Goal: Information Seeking & Learning: Learn about a topic

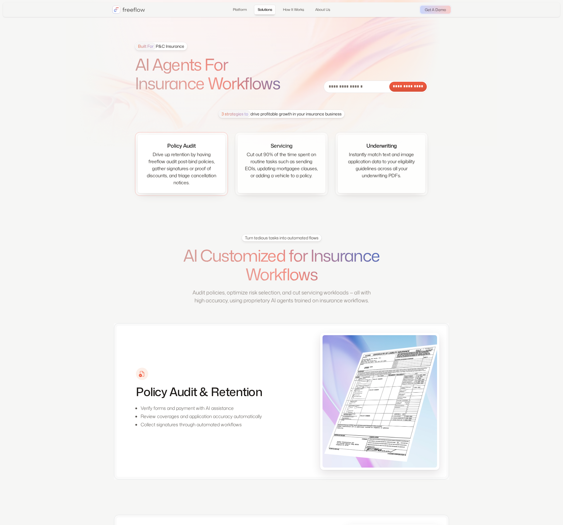
click at [179, 157] on div "Drive up retention by having freeflow audit post-bind policies, gather signatur…" at bounding box center [182, 168] width 74 height 35
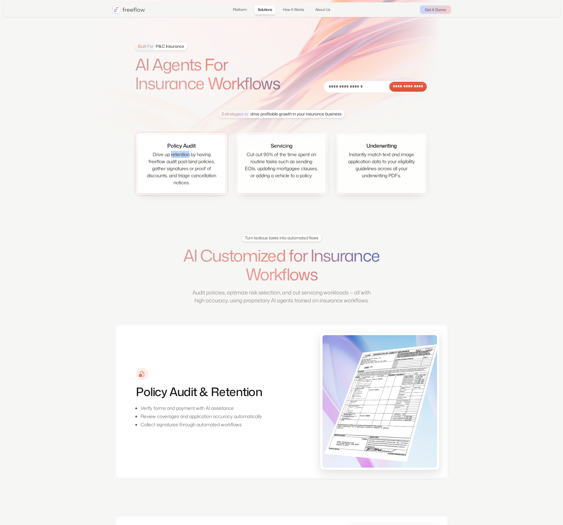
click at [179, 157] on div "Drive up retention by having freeflow audit post-bind policies, gather signatur…" at bounding box center [182, 168] width 74 height 35
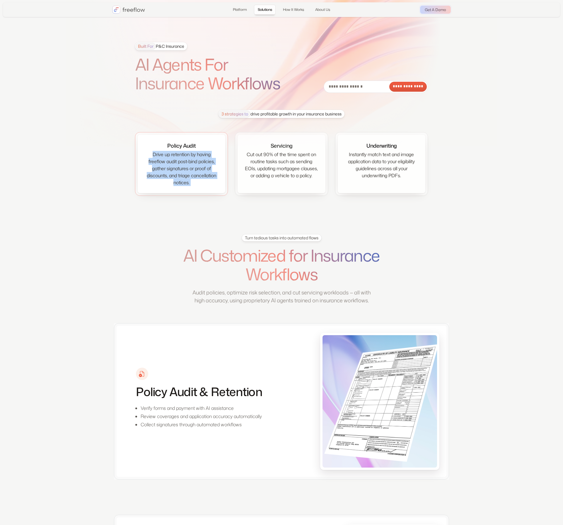
click at [179, 157] on div "Drive up retention by having freeflow audit post-bind policies, gather signatur…" at bounding box center [182, 168] width 74 height 35
click at [191, 160] on div "Drive up retention by having freeflow audit post-bind policies, gather signatur…" at bounding box center [182, 168] width 74 height 35
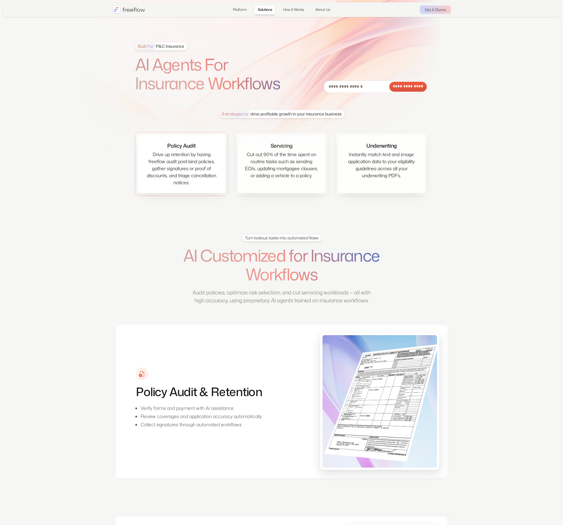
click at [188, 169] on div "Drive up retention by having freeflow audit post-bind policies, gather signatur…" at bounding box center [182, 168] width 74 height 35
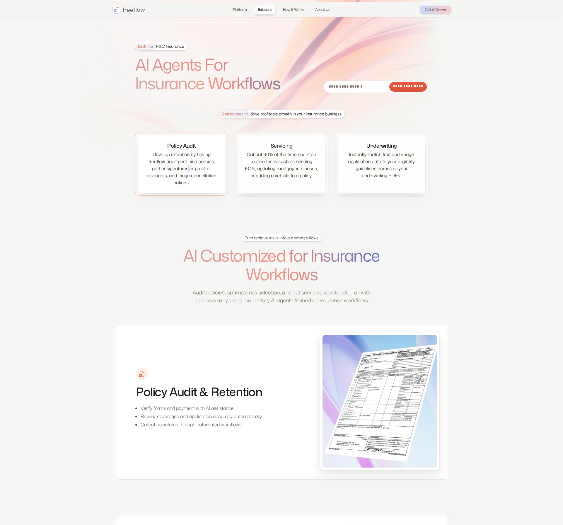
click at [188, 169] on div "Drive up retention by having freeflow audit post-bind policies, gather signatur…" at bounding box center [182, 168] width 74 height 35
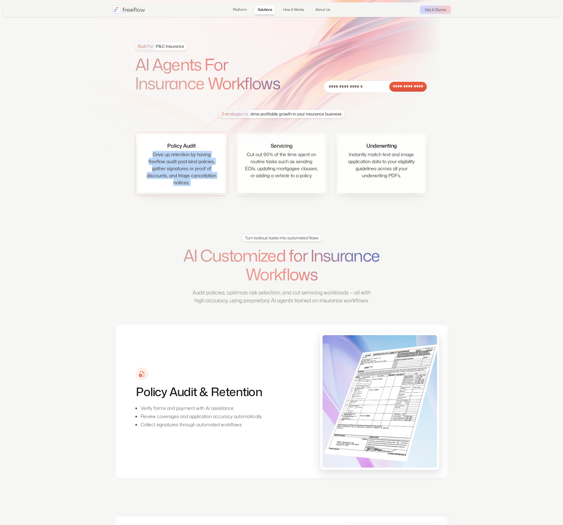
click at [188, 169] on div "Drive up retention by having freeflow audit post-bind policies, gather signatur…" at bounding box center [182, 168] width 74 height 35
click at [208, 171] on div "Drive up retention by having freeflow audit post-bind policies, gather signatur…" at bounding box center [182, 168] width 74 height 35
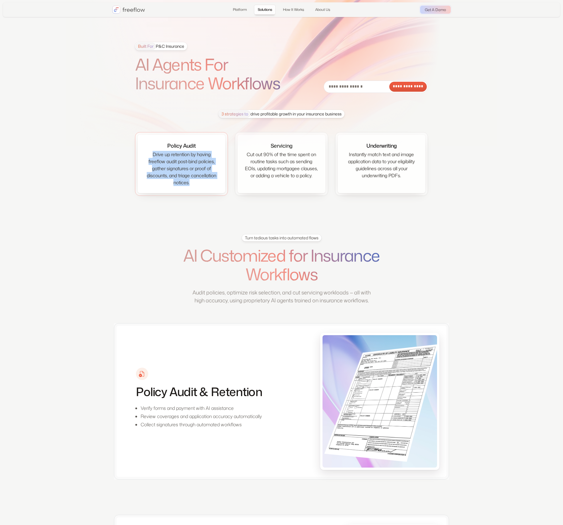
drag, startPoint x: 172, startPoint y: 166, endPoint x: 141, endPoint y: 153, distance: 34.0
click at [141, 153] on div "Policy Audit Drive up retention by having freeflow audit post-bind policies, ga…" at bounding box center [182, 164] width 88 height 58
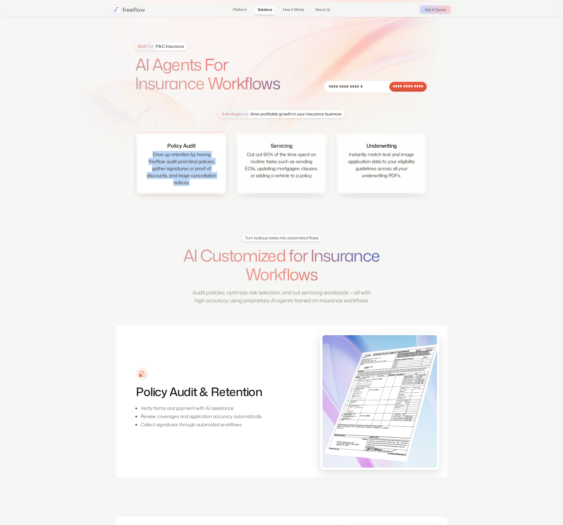
click at [142, 153] on div "Policy Audit Drive up retention by having freeflow audit post-bind policies, ga…" at bounding box center [182, 164] width 88 height 58
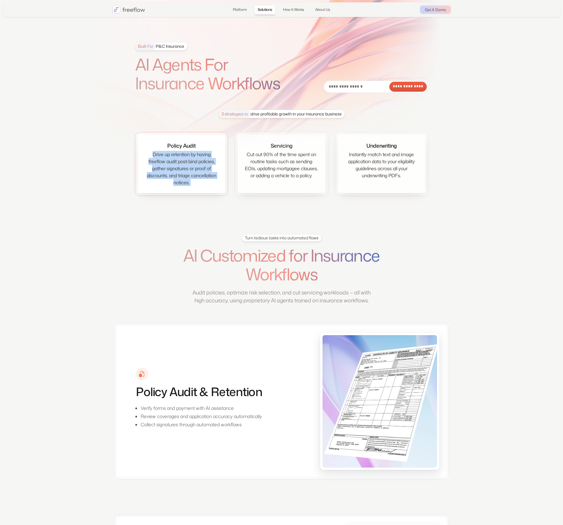
drag, startPoint x: 154, startPoint y: 154, endPoint x: 207, endPoint y: 182, distance: 60.0
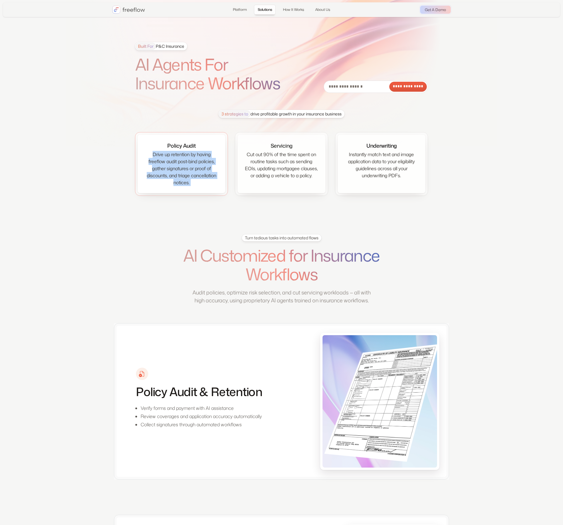
click at [207, 182] on div "Policy Audit Drive up retention by having freeflow audit post-bind policies, ga…" at bounding box center [182, 164] width 88 height 58
click at [207, 182] on div "Drive up retention by having freeflow audit post-bind policies, gather signatur…" at bounding box center [182, 168] width 74 height 35
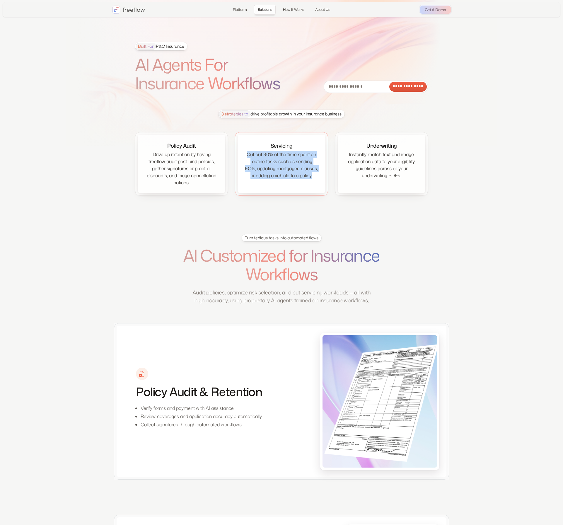
drag, startPoint x: 261, startPoint y: 156, endPoint x: 242, endPoint y: 155, distance: 18.8
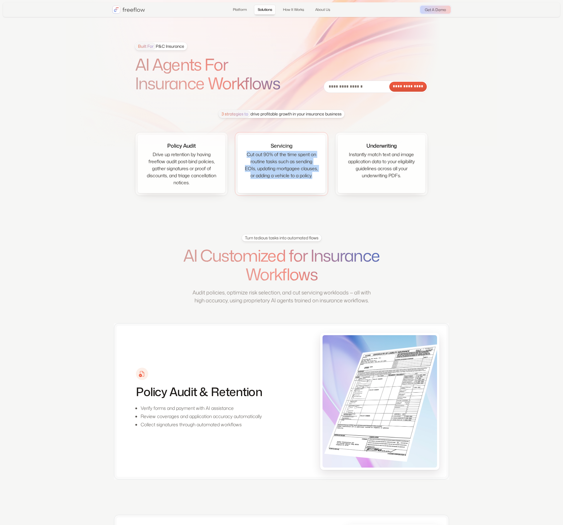
click at [242, 155] on div "Servicing Cut out 90% of the time spent on routine tasks such as sending EOIs, …" at bounding box center [282, 164] width 88 height 58
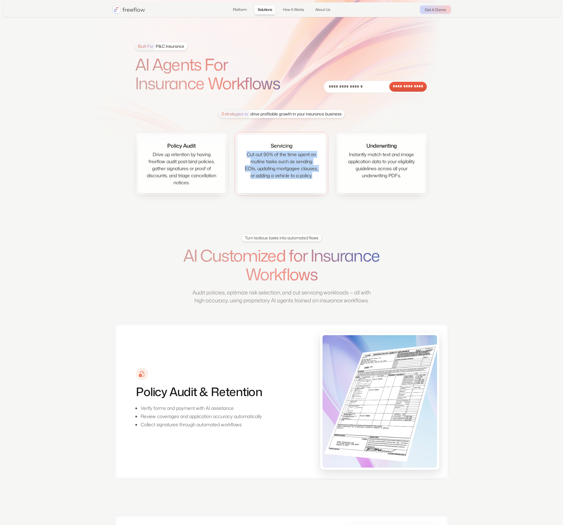
click at [252, 155] on div "Cut out 90% of the time spent on routine tasks such as sending EOIs, updating m…" at bounding box center [282, 165] width 74 height 28
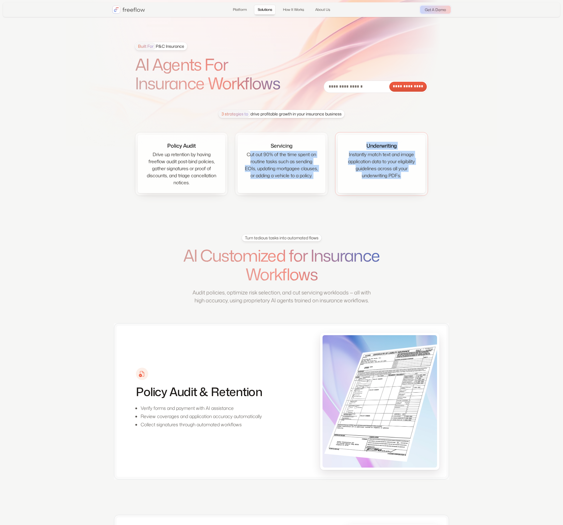
drag, startPoint x: 250, startPoint y: 154, endPoint x: 335, endPoint y: 188, distance: 91.8
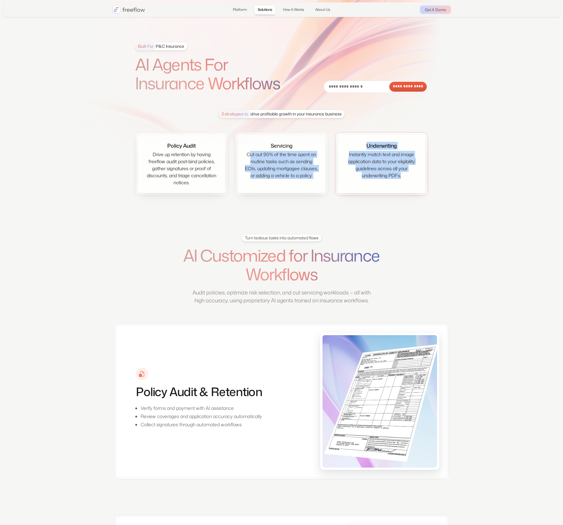
click at [335, 188] on div "Policy Audit Drive up retention by having freeflow audit post-bind policies, ga…" at bounding box center [281, 164] width 293 height 64
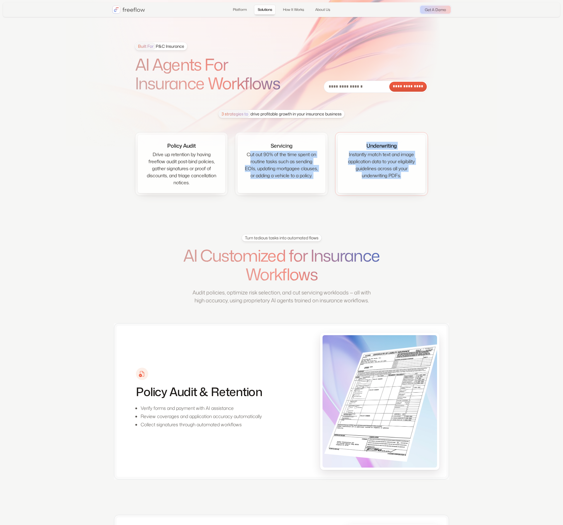
click at [335, 188] on div "Underwriting Instantly match text and image application data to your eligibilit…" at bounding box center [381, 164] width 93 height 64
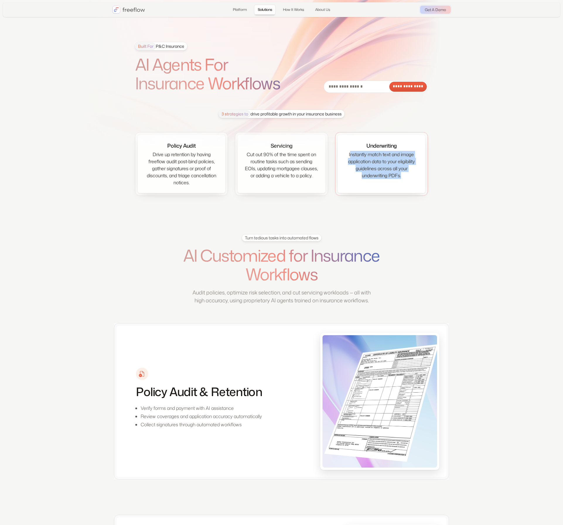
drag, startPoint x: 391, startPoint y: 168, endPoint x: 349, endPoint y: 156, distance: 43.1
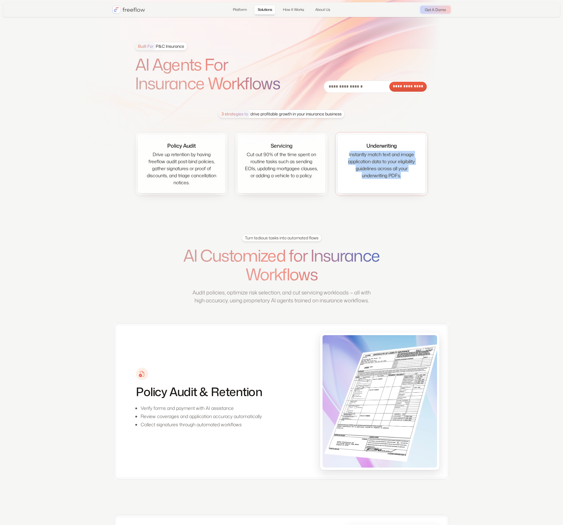
click at [349, 156] on div "Underwriting Instantly match text and image application data to your eligibilit…" at bounding box center [382, 164] width 88 height 58
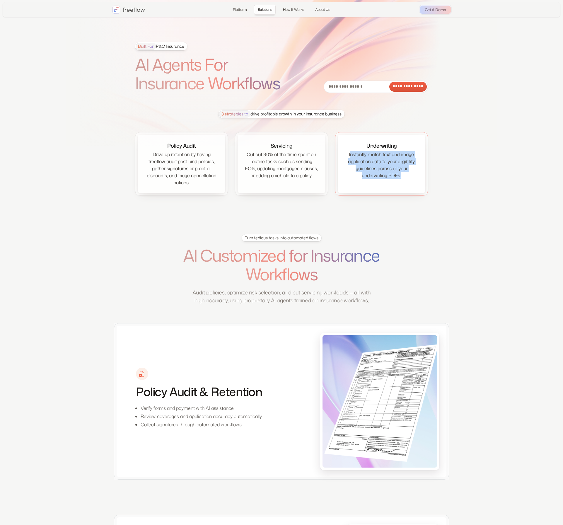
click at [349, 156] on div "Instantly match text and image application data to your eligibility guidelines …" at bounding box center [382, 165] width 74 height 28
drag, startPoint x: 349, startPoint y: 157, endPoint x: 423, endPoint y: 179, distance: 76.9
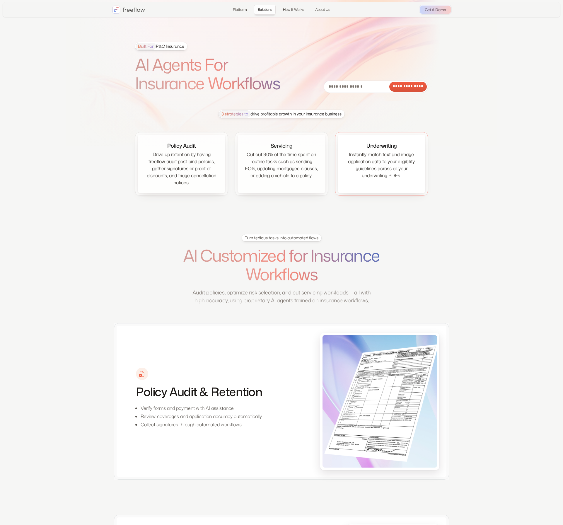
click at [423, 179] on div "Underwriting Instantly match text and image application data to your eligibilit…" at bounding box center [382, 164] width 88 height 58
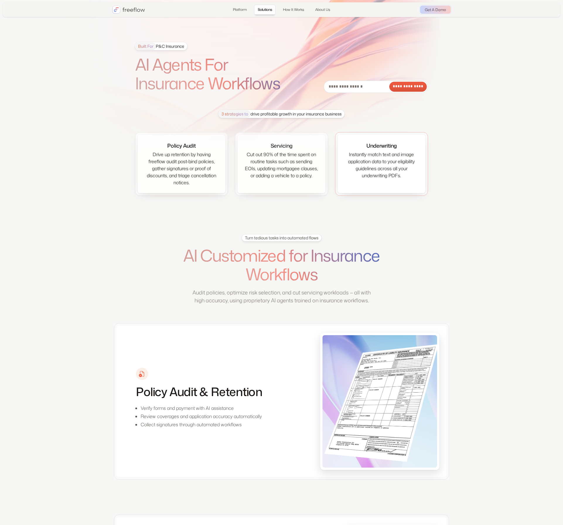
click at [423, 179] on div "Underwriting Instantly match text and image application data to your eligibilit…" at bounding box center [382, 164] width 88 height 58
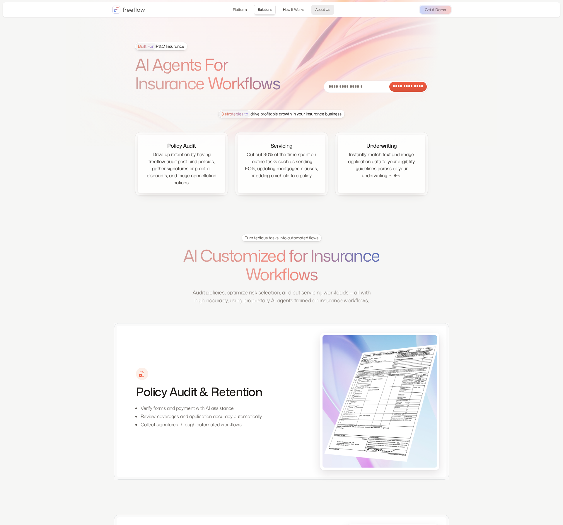
click at [322, 9] on link "About Us" at bounding box center [322, 10] width 23 height 10
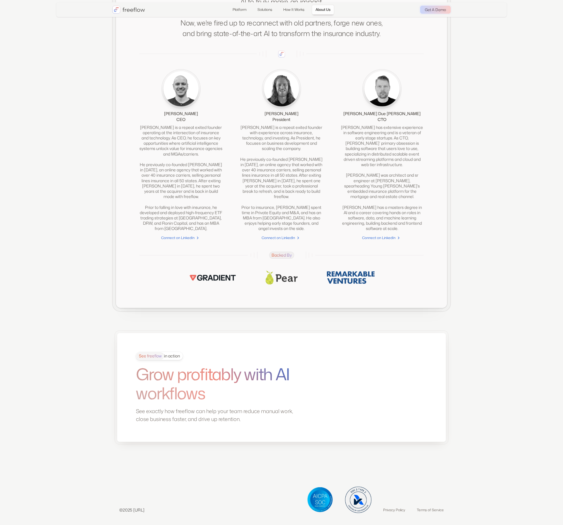
scroll to position [1299, 0]
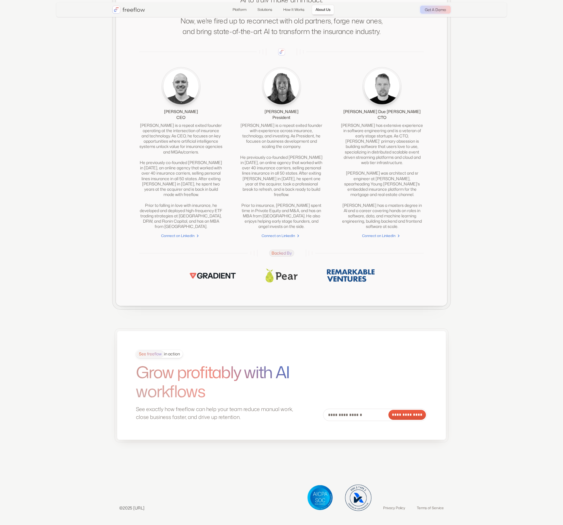
click at [202, 410] on p "See exactly how freeflow can help your team reduce manual work, close business …" at bounding box center [216, 413] width 161 height 16
click at [223, 412] on p "See exactly how freeflow can help your team reduce manual work, close business …" at bounding box center [216, 413] width 161 height 16
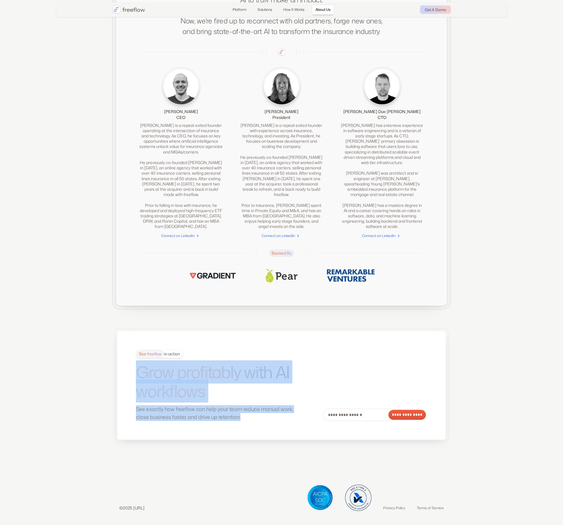
drag, startPoint x: 256, startPoint y: 419, endPoint x: 259, endPoint y: 336, distance: 83.2
click at [254, 334] on div "**********" at bounding box center [281, 385] width 329 height 109
click at [259, 336] on div "**********" at bounding box center [281, 385] width 329 height 109
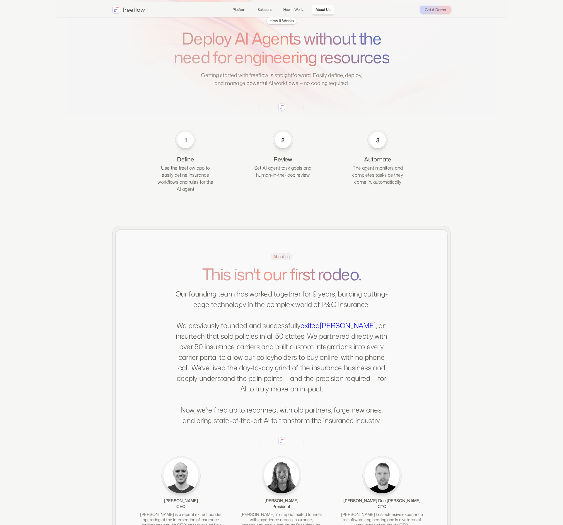
scroll to position [1091, 0]
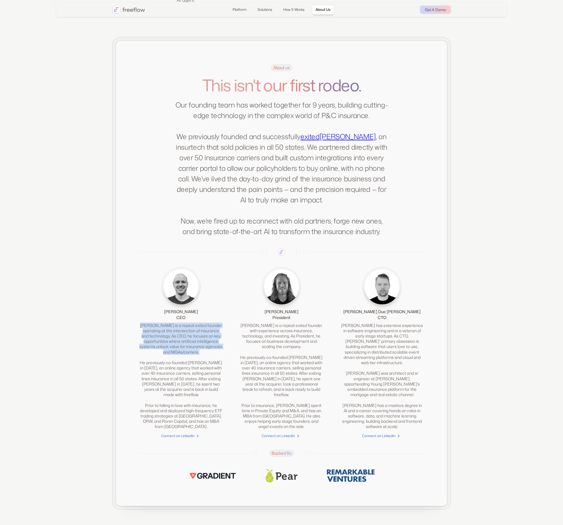
drag, startPoint x: 140, startPoint y: 332, endPoint x: 218, endPoint y: 363, distance: 84.2
click at [218, 363] on div "[PERSON_NAME] is a repeat exited founder operating at the intersection of insur…" at bounding box center [180, 376] width 83 height 107
drag, startPoint x: 221, startPoint y: 362, endPoint x: 134, endPoint y: 335, distance: 91.1
click at [134, 335] on div "About us This isn't our first rodeo. Our founding team has worked together for …" at bounding box center [281, 273] width 331 height 465
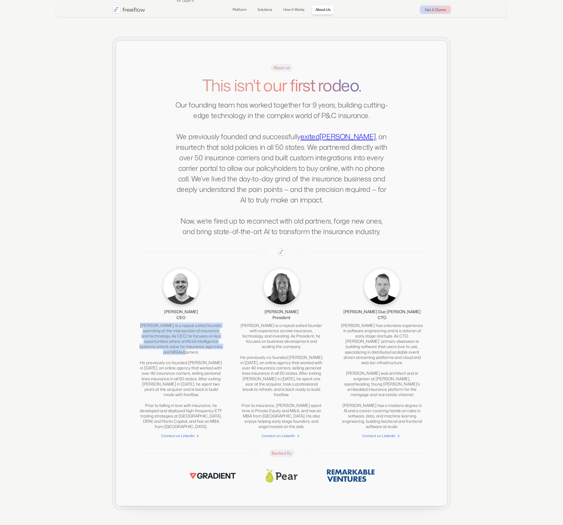
click at [138, 334] on div "About us This isn't our first rodeo. Our founding team has worked together for …" at bounding box center [281, 273] width 331 height 465
drag, startPoint x: 138, startPoint y: 329, endPoint x: 224, endPoint y: 402, distance: 112.9
click at [224, 402] on div "About us This isn't our first rodeo. Our founding team has worked together for …" at bounding box center [281, 273] width 331 height 465
click at [224, 402] on div "[PERSON_NAME] CEO [PERSON_NAME] is a repeat exited founder operating at the int…" at bounding box center [281, 352] width 284 height 171
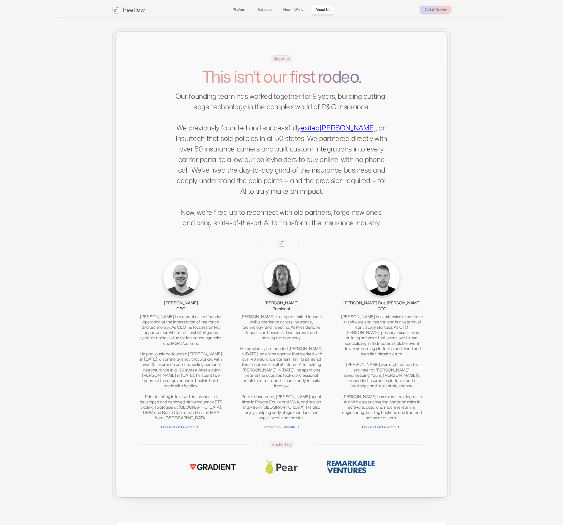
scroll to position [1101, 0]
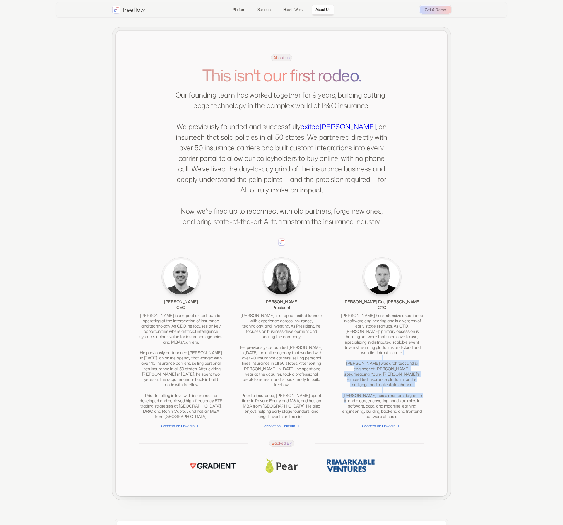
drag, startPoint x: 354, startPoint y: 363, endPoint x: 442, endPoint y: 391, distance: 91.8
click at [442, 391] on div "About us This isn't our first rodeo. Our founding team has worked together for …" at bounding box center [281, 263] width 331 height 465
click at [443, 391] on div "About us This isn't our first rodeo. Our founding team has worked together for …" at bounding box center [281, 263] width 331 height 465
drag, startPoint x: 365, startPoint y: 399, endPoint x: 404, endPoint y: 418, distance: 43.5
click at [404, 418] on div "[PERSON_NAME] has extensive experience in software engineering and is a veteran…" at bounding box center [382, 366] width 83 height 107
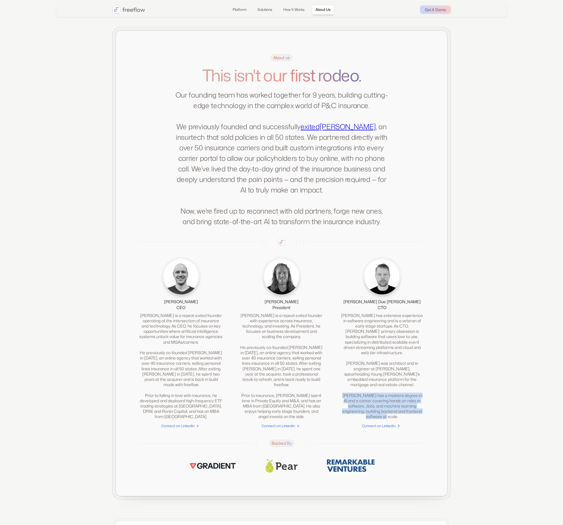
click at [405, 418] on div "[PERSON_NAME] has extensive experience in software engineering and is a veteran…" at bounding box center [382, 366] width 83 height 107
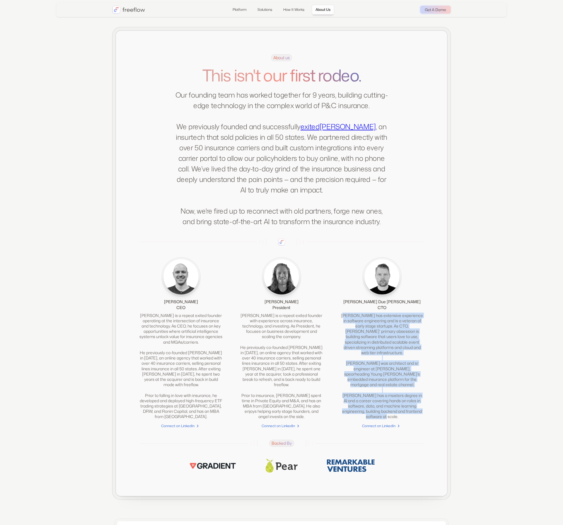
drag, startPoint x: 405, startPoint y: 418, endPoint x: 351, endPoint y: 326, distance: 107.2
click at [351, 326] on div "[PERSON_NAME] has extensive experience in software engineering and is a veteran…" at bounding box center [382, 366] width 83 height 107
click at [358, 327] on div "[PERSON_NAME] has extensive experience in software engineering and is a veteran…" at bounding box center [382, 366] width 83 height 107
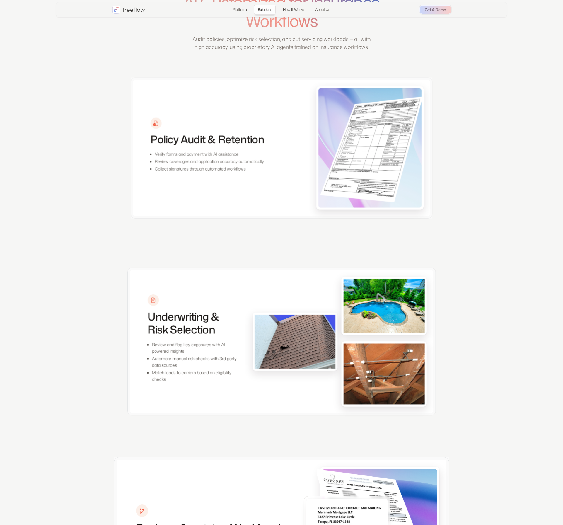
scroll to position [0, 0]
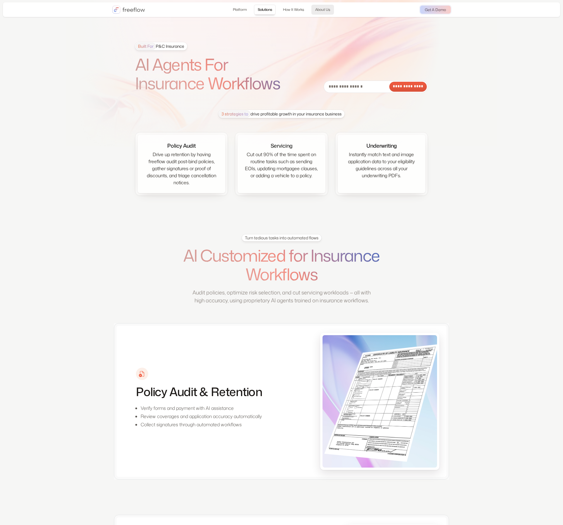
click at [327, 9] on link "About Us" at bounding box center [322, 10] width 23 height 10
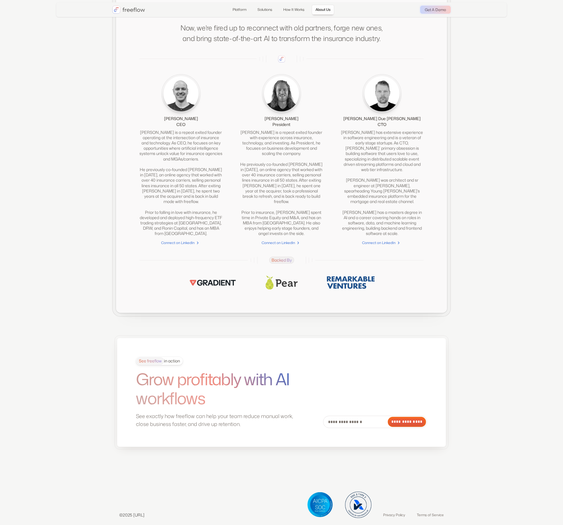
scroll to position [1299, 0]
